Goal: Task Accomplishment & Management: Complete application form

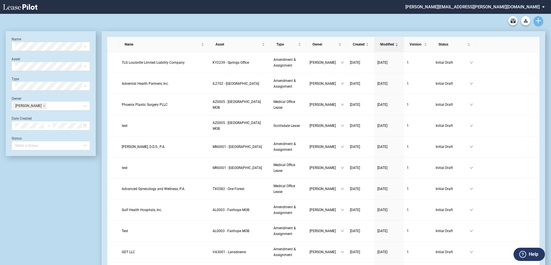
click at [538, 18] on link "Create new document" at bounding box center [538, 20] width 9 height 9
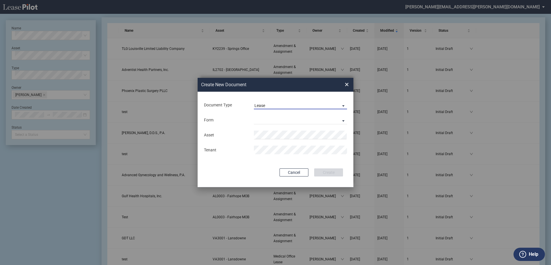
click at [301, 103] on span "Lease" at bounding box center [295, 106] width 83 height 6
click at [286, 122] on md-option "Amendment" at bounding box center [301, 119] width 102 height 14
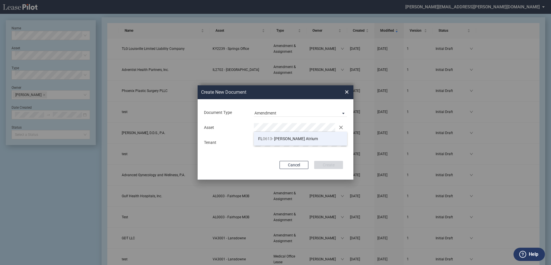
click at [268, 138] on span "0613" at bounding box center [267, 138] width 9 height 5
click at [333, 164] on button "Create" at bounding box center [328, 165] width 29 height 8
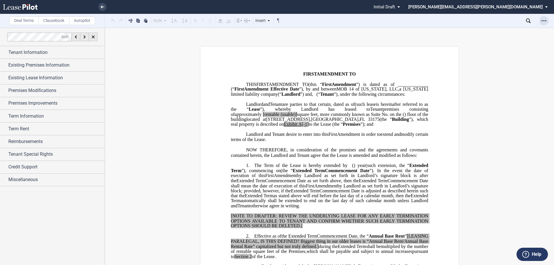
click at [540, 24] on div "Open Lease options menu" at bounding box center [543, 20] width 9 height 9
click at [504, 31] on div "Download" at bounding box center [510, 31] width 70 height 5
click at [78, 50] on div "Tenant Information" at bounding box center [56, 52] width 96 height 7
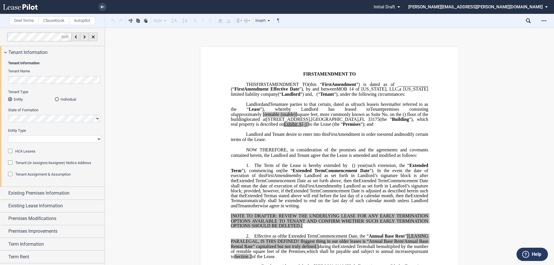
click at [61, 98] on md-radio-button "Individual" at bounding box center [78, 99] width 47 height 5
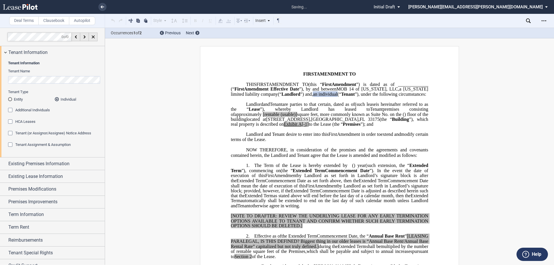
click at [306, 107] on span "are parties to that certain" at bounding box center [306, 104] width 48 height 5
click at [329, 107] on span "are parties to that certain" at bounding box center [306, 104] width 48 height 5
click at [336, 92] on span "MOB 14 of Florida, LLC" at bounding box center [367, 89] width 62 height 5
click at [403, 92] on span "Delaware" at bounding box center [415, 89] width 25 height 5
click at [337, 97] on span "an individual" at bounding box center [325, 94] width 25 height 5
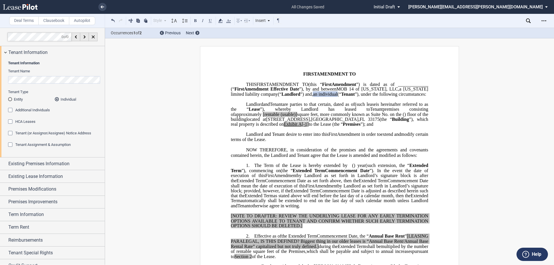
click at [339, 97] on span "(" at bounding box center [337, 94] width 1 height 5
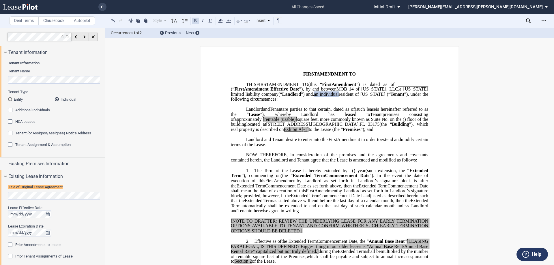
scroll to position [41, 0]
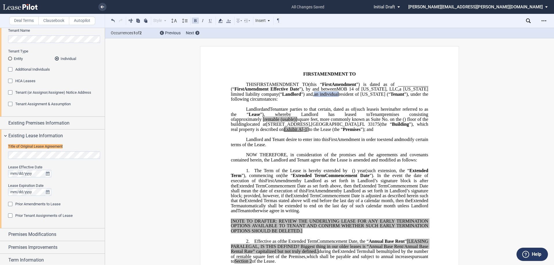
click at [0, 151] on div "Title of Original Lease Agreement Lease Effective Date Lease Expiration Date Pr…" at bounding box center [52, 185] width 105 height 86
click at [77, 182] on div "Lease Effective Date Lease Expiration Date" at bounding box center [54, 183] width 93 height 37
click at [54, 204] on span "Prior Amendments to Lease" at bounding box center [37, 204] width 45 height 4
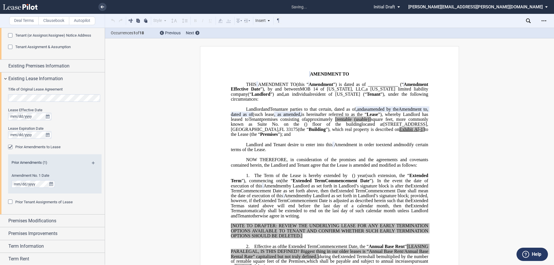
scroll to position [98, 0]
click at [92, 162] on md-icon at bounding box center [96, 164] width 8 height 7
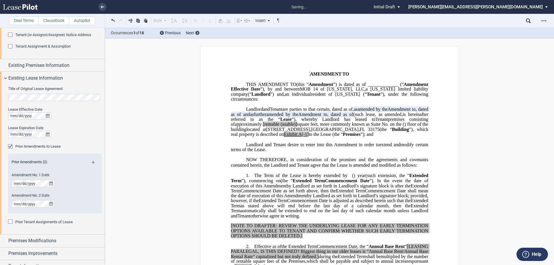
click at [92, 161] on md-icon at bounding box center [96, 164] width 8 height 7
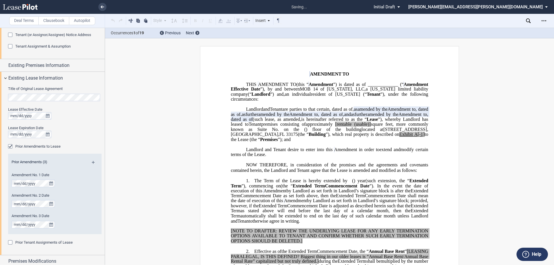
click at [92, 161] on md-icon at bounding box center [96, 164] width 8 height 7
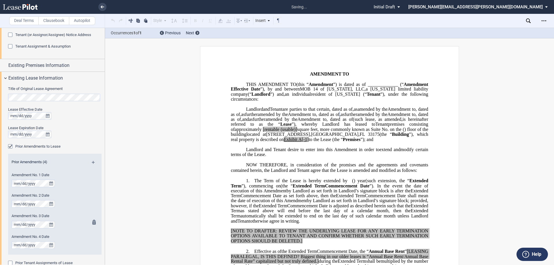
click at [36, 216] on span "Amendment No. 3 Date" at bounding box center [31, 216] width 38 height 4
click at [56, 238] on label "Amendment No. 4 Date" at bounding box center [47, 236] width 71 height 5
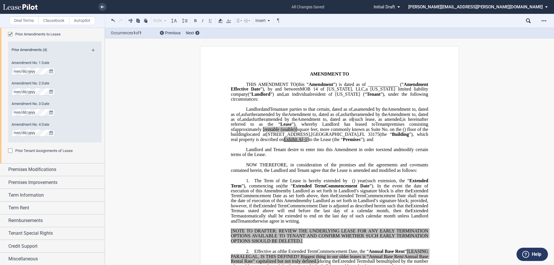
scroll to position [211, 0]
click at [47, 167] on span "Premises Modifications" at bounding box center [32, 169] width 48 height 7
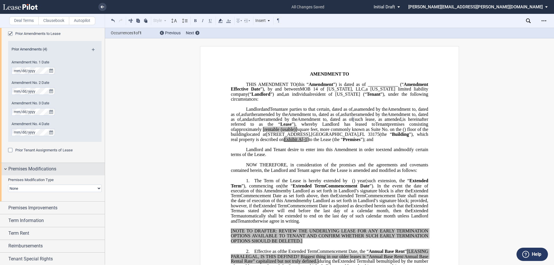
click at [48, 166] on span "Premises Modifications" at bounding box center [32, 169] width 48 height 7
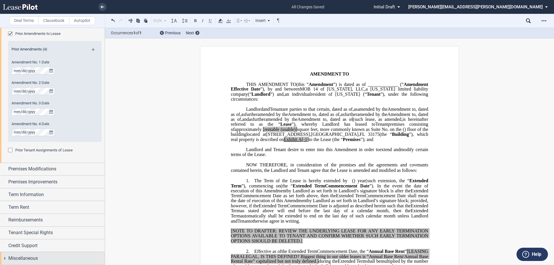
click at [76, 261] on div "Miscellaneous" at bounding box center [56, 258] width 96 height 7
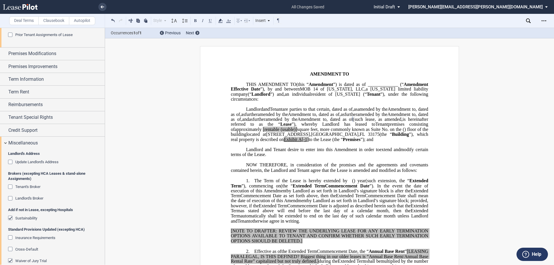
scroll to position [390, 0]
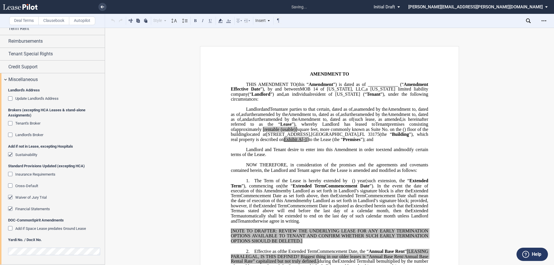
click at [27, 125] on span "Tenant's Broker" at bounding box center [27, 123] width 25 height 4
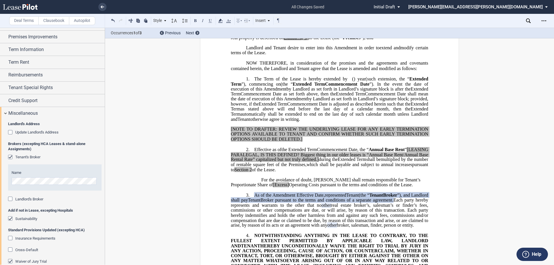
scroll to position [303, 0]
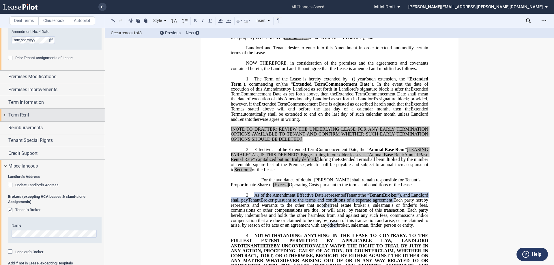
click at [31, 117] on div "Term Rent" at bounding box center [56, 115] width 96 height 7
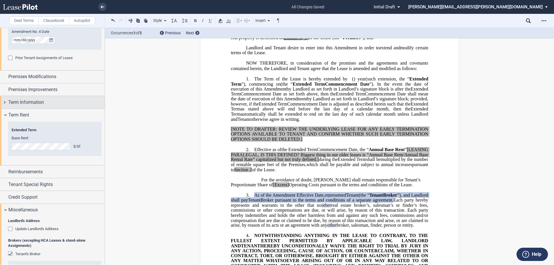
click at [34, 102] on span "Term Information" at bounding box center [25, 102] width 35 height 7
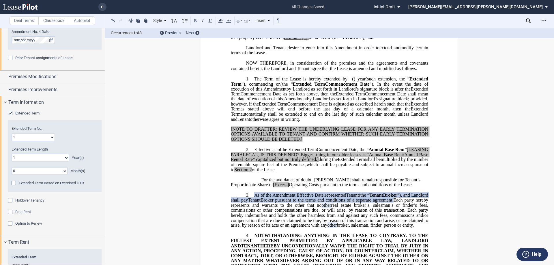
click at [29, 135] on select "1 2 3 4 5 6 7 8 9 10 11 12 13 14 15 16 17 18 19 20" at bounding box center [33, 137] width 43 height 7
click at [82, 144] on div "Extended Term No. 1 2 3 4 5 6 7 8 9 10 11 12 13 14 15 16 17 18 19 20 Extended T…" at bounding box center [54, 156] width 93 height 72
click at [63, 158] on select "0 1 2 3 4 5 6 7 8 9 10 11 12 13 14 15 16 17 18 19 20" at bounding box center [40, 157] width 57 height 7
select select "number:3"
click at [12, 154] on select "0 1 2 3 4 5 6 7 8 9 10 11 12 13 14 15 16 17 18 19 20" at bounding box center [40, 157] width 57 height 7
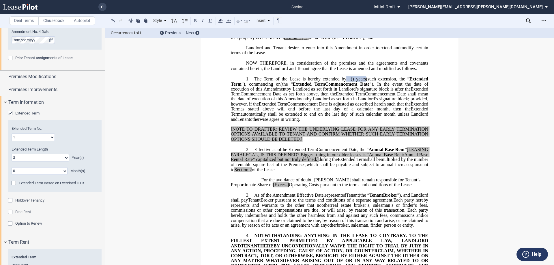
click at [31, 134] on select "1 2 3 4 5 6 7 8 9 10 11 12 13 14 15 16 17 18 19 20" at bounding box center [33, 137] width 43 height 7
select select "number:4"
click at [12, 134] on select "1 2 3 4 5 6 7 8 9 10 11 12 13 14 15 16 17 18 19 20" at bounding box center [33, 137] width 43 height 7
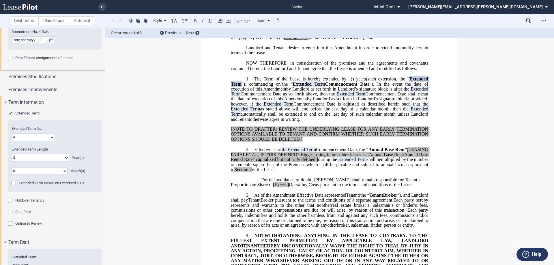
click at [76, 134] on div "Extended Term No. 1 2 3 4 5 6 7 8 9 10 11 12 13 14 15 16 17 18 19 20" at bounding box center [55, 133] width 87 height 15
click at [75, 185] on span "Extended Term Based on Exercised OTR" at bounding box center [51, 183] width 65 height 4
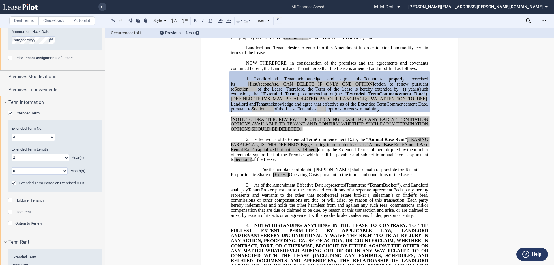
click at [75, 185] on span "Extended Term Based on Exercised OTR" at bounding box center [51, 183] width 65 height 4
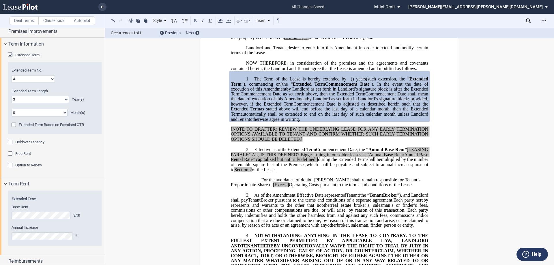
scroll to position [390, 0]
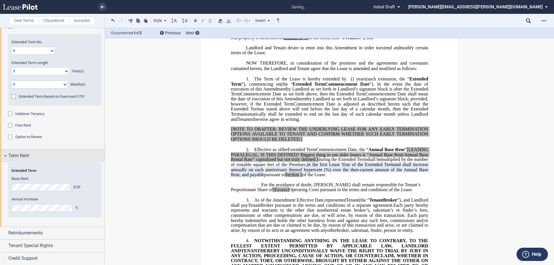
click at [74, 158] on div "Term Rent" at bounding box center [56, 155] width 96 height 7
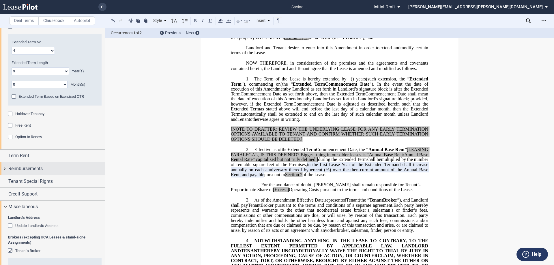
click at [64, 172] on div "Reimbursements" at bounding box center [56, 168] width 96 height 7
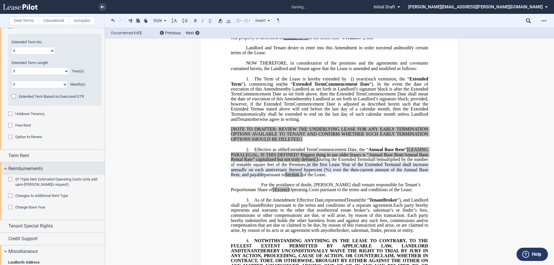
click at [64, 172] on div "Reimbursements" at bounding box center [56, 168] width 96 height 7
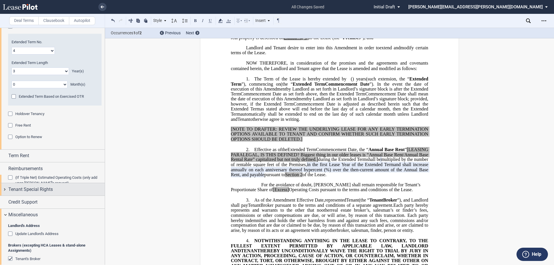
click at [57, 186] on div "Tenant Special Rights" at bounding box center [56, 189] width 96 height 7
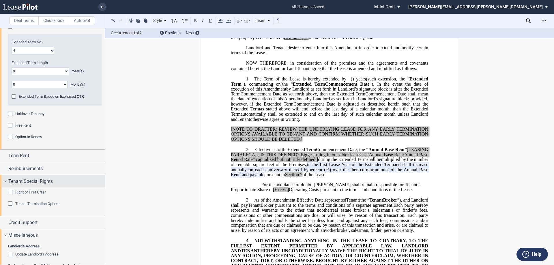
click at [57, 183] on div "Tenant Special Rights" at bounding box center [56, 181] width 96 height 7
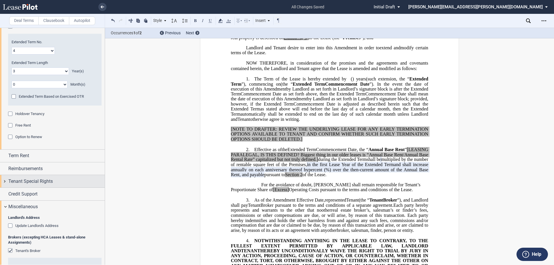
click at [57, 180] on div "Tenant Special Rights" at bounding box center [56, 181] width 96 height 7
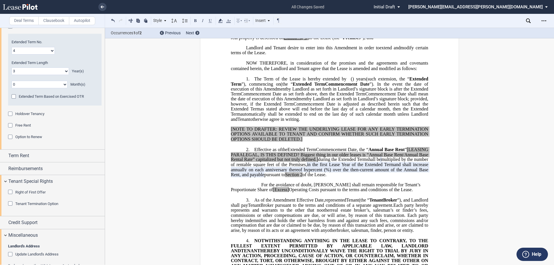
click at [38, 135] on span "Option to Renew" at bounding box center [28, 137] width 27 height 4
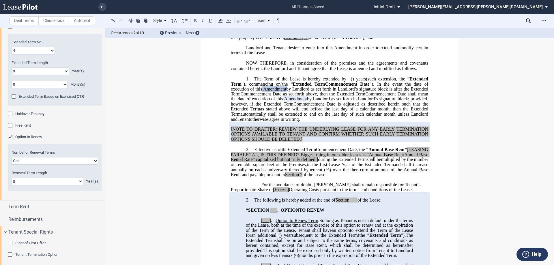
click at [55, 179] on select "0 1 2 3 4 5 6 7 8 9 10 11 12 13 14 15 16 17 18 19 20" at bounding box center [48, 181] width 72 height 7
select select "number:2"
click at [12, 178] on select "0 1 2 3 4 5 6 7 8 9 10 11 12 13 14 15 16 17 18 19 20" at bounding box center [48, 181] width 72 height 7
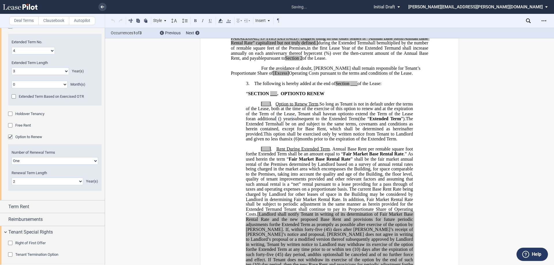
scroll to position [229, 0]
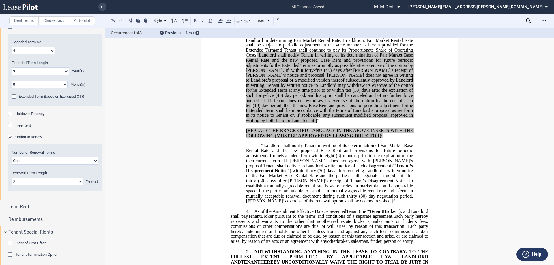
scroll to position [373, 0]
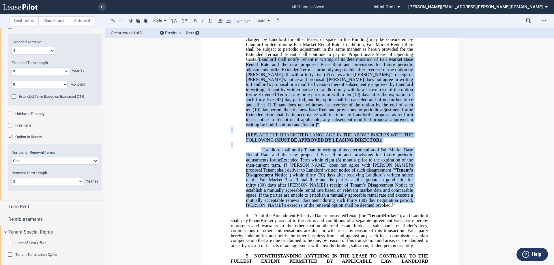
drag, startPoint x: 329, startPoint y: 230, endPoint x: 294, endPoint y: 84, distance: 149.7
click at [294, 84] on div "[___] . Rent During Second ﻿ ﻿ Extended Term Second Extended Term and Third Ext…" at bounding box center [329, 97] width 197 height 221
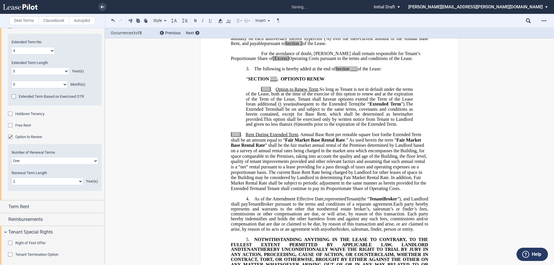
scroll to position [229, 0]
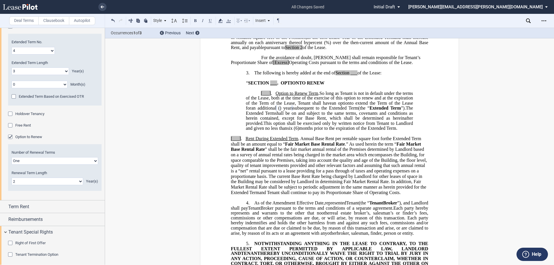
click at [109, 20] on div "Style 1. Section (a) Subsection (a) Subsection 1 a) Subsection 2 Normal Normal …" at bounding box center [278, 21] width 346 height 14
click at [111, 20] on button at bounding box center [113, 20] width 7 height 7
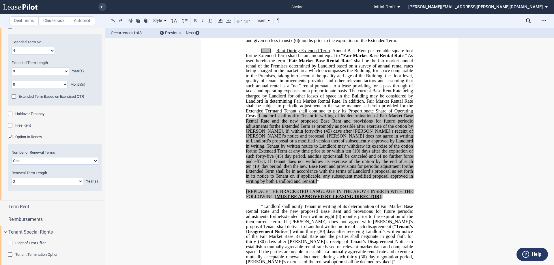
scroll to position [373, 0]
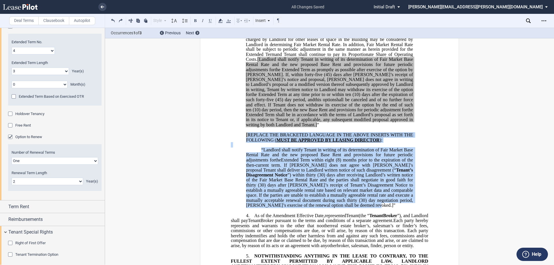
drag, startPoint x: 331, startPoint y: 231, endPoint x: 246, endPoint y: 157, distance: 112.0
click at [246, 157] on div "[___] . Rent During Second ﻿ ﻿ Extended Term Second Extended Term and Third Ext…" at bounding box center [329, 97] width 197 height 221
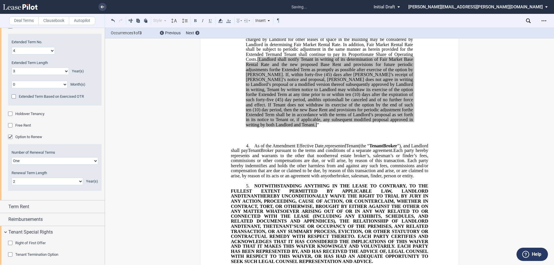
drag, startPoint x: 316, startPoint y: 151, endPoint x: 294, endPoint y: 85, distance: 69.5
click at [294, 85] on p "[___] . Rent During Second ﻿ ﻿ Extended Term Second Extended Term and Third Ext…" at bounding box center [329, 60] width 167 height 136
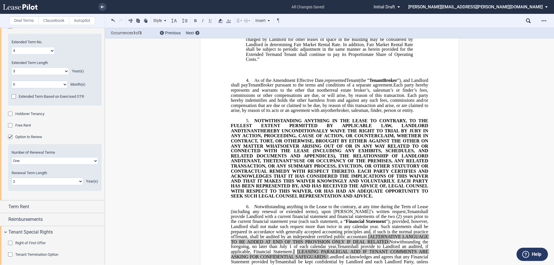
click at [298, 78] on p "﻿" at bounding box center [329, 75] width 197 height 5
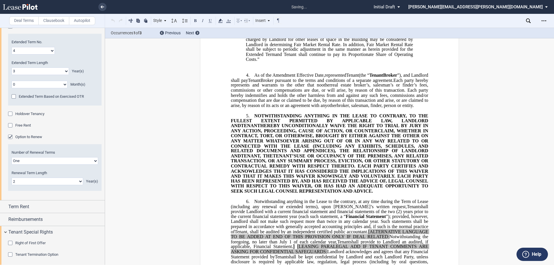
click at [281, 73] on p "﻿" at bounding box center [329, 69] width 197 height 5
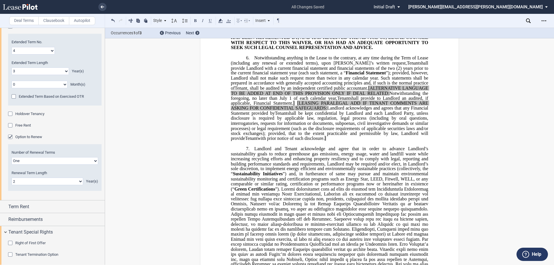
scroll to position [338, 0]
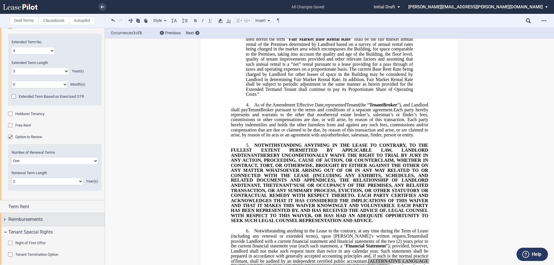
click at [15, 218] on span "Reimbursements" at bounding box center [25, 219] width 34 height 7
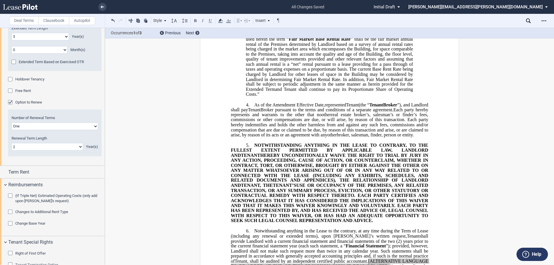
scroll to position [563, 0]
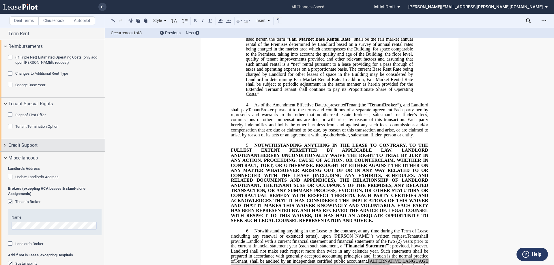
click at [27, 145] on span "Credit Support" at bounding box center [22, 145] width 29 height 7
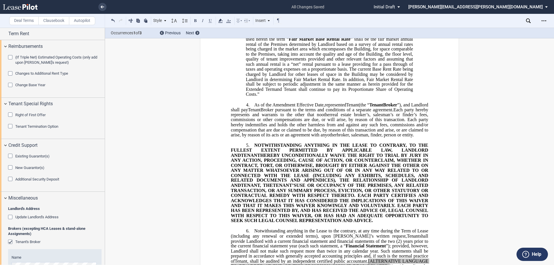
click at [30, 157] on span "Existing Guarantor(s)" at bounding box center [32, 156] width 34 height 4
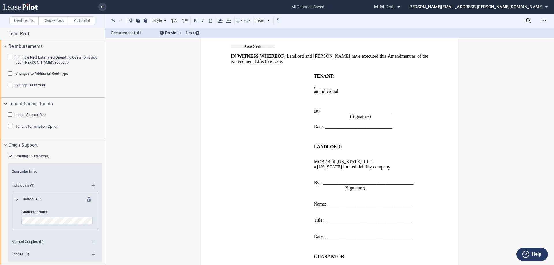
scroll to position [1049, 0]
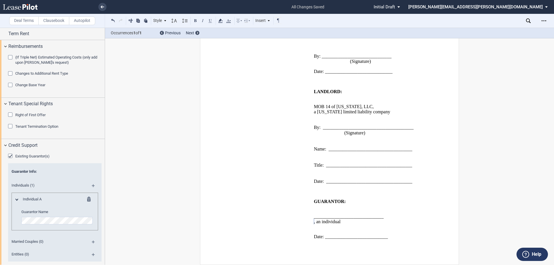
click at [17, 156] on span "Existing Guarantor(s)" at bounding box center [32, 156] width 34 height 4
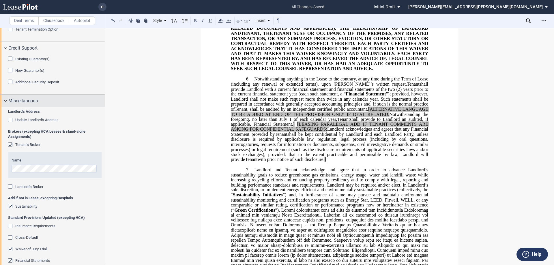
scroll to position [597, 0]
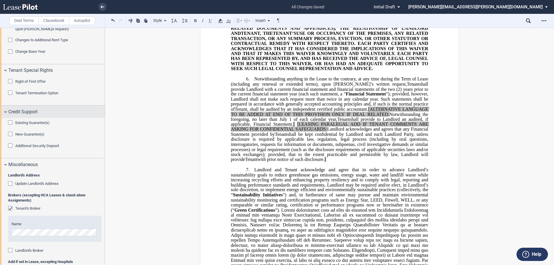
click at [33, 112] on span "Credit Support" at bounding box center [22, 111] width 29 height 7
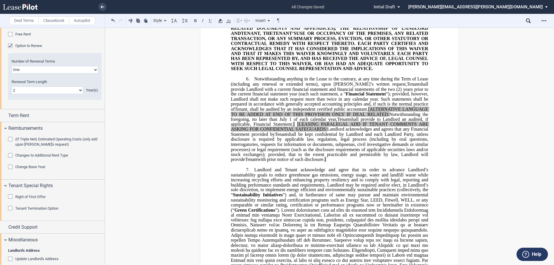
scroll to position [395, 0]
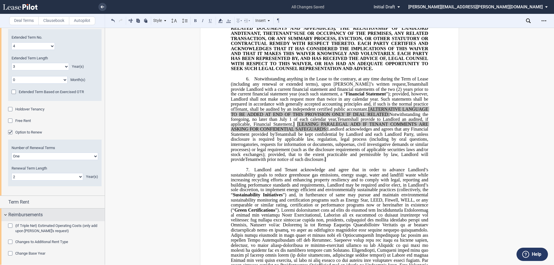
click at [27, 215] on span "Reimbursements" at bounding box center [25, 214] width 34 height 7
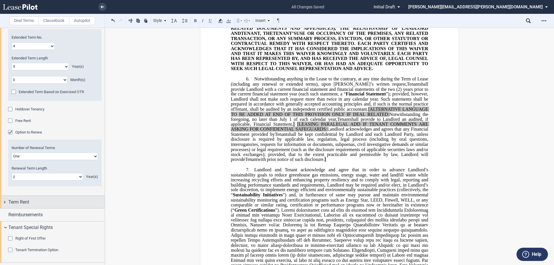
click at [29, 204] on span "Term Rent" at bounding box center [18, 202] width 21 height 7
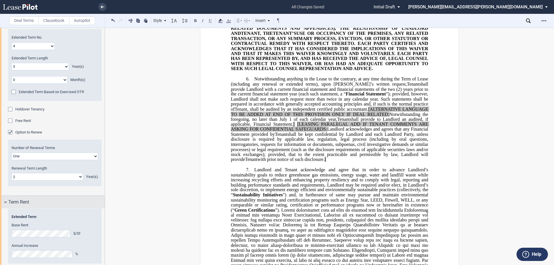
click at [29, 204] on span "Term Rent" at bounding box center [18, 202] width 21 height 7
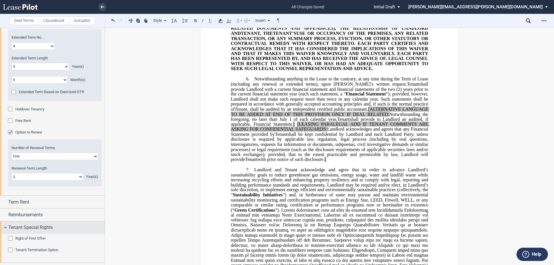
click at [31, 226] on span "Tenant Special Rights" at bounding box center [30, 227] width 44 height 7
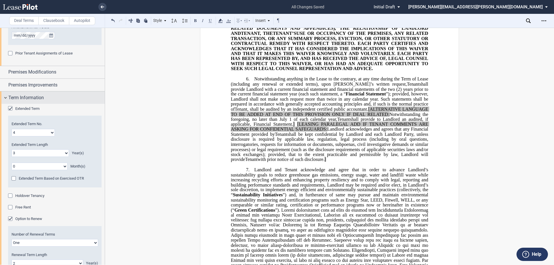
click at [47, 97] on div "Term Information" at bounding box center [56, 97] width 96 height 7
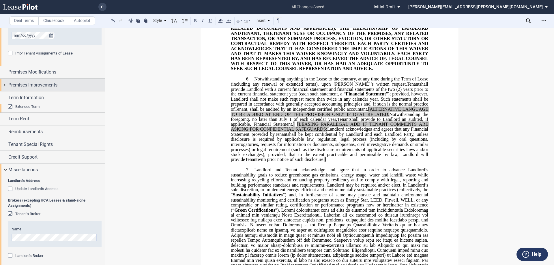
click at [47, 89] on div "Premises Improvements" at bounding box center [52, 85] width 105 height 12
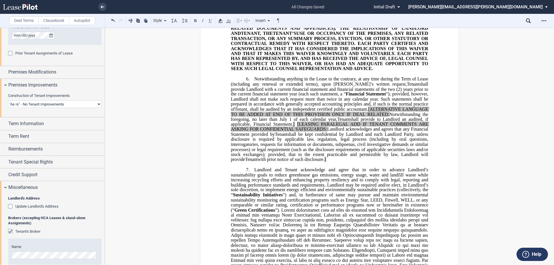
click at [86, 107] on select "Landlord Constructs Tenant Improvements Tenant Constructs Tenant Improvements "…" at bounding box center [54, 103] width 93 height 7
select select "landlord"
click at [8, 100] on select "Landlord Constructs Tenant Improvements Tenant Constructs Tenant Improvements "…" at bounding box center [54, 103] width 93 height 7
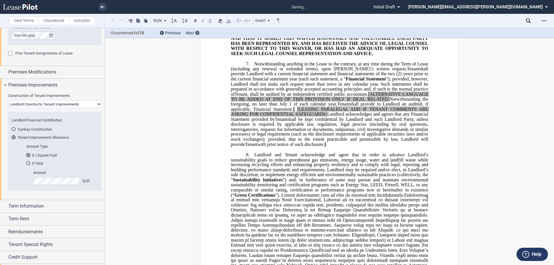
scroll to position [0, 0]
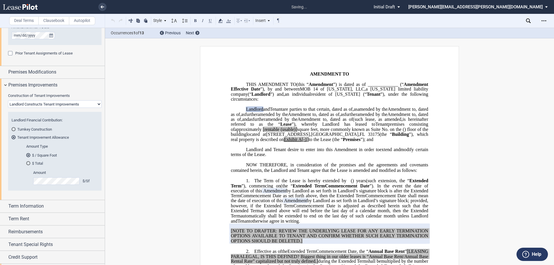
click at [36, 164] on md-radio-button "$ Total" at bounding box center [60, 163] width 68 height 5
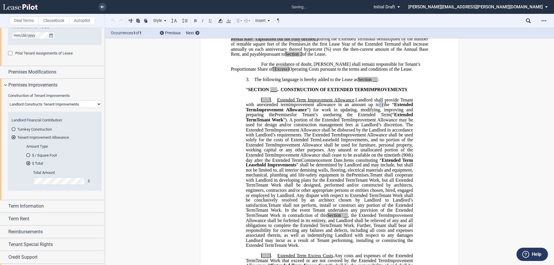
scroll to position [224, 0]
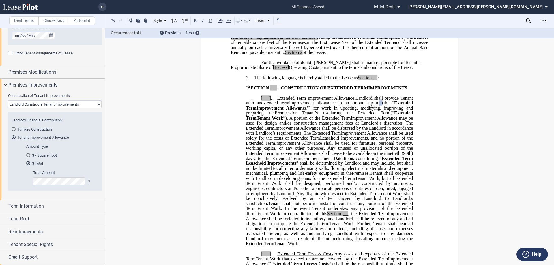
click at [44, 187] on div "Total Amount $" at bounding box center [60, 180] width 68 height 20
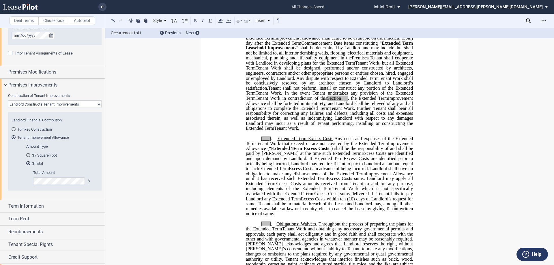
click at [286, 126] on span "Tenant Work. Further, Tenant shall bear all responsibility for correcting any f…" at bounding box center [330, 116] width 168 height 20
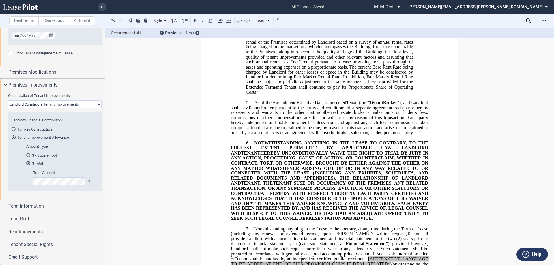
scroll to position [1032, 0]
